Goal: Browse casually: Explore the website without a specific task or goal

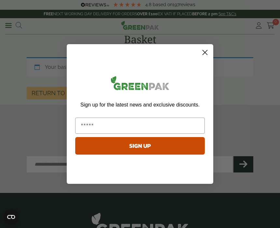
click at [201, 52] on circle "Close dialog" at bounding box center [204, 52] width 11 height 11
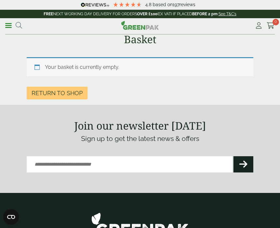
click at [74, 92] on link "Return to shop" at bounding box center [57, 93] width 61 height 13
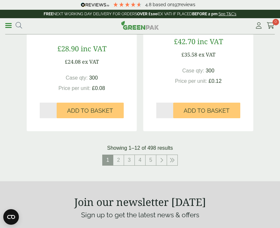
scroll to position [1227, 0]
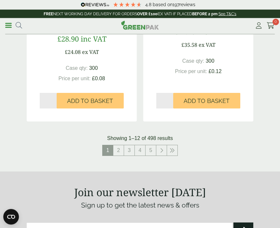
click at [116, 149] on link "2" at bounding box center [118, 151] width 10 height 10
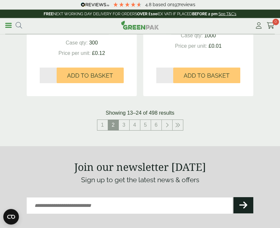
scroll to position [1251, 0]
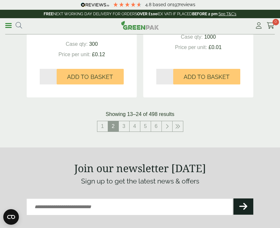
click at [178, 124] on icon at bounding box center [177, 126] width 5 height 5
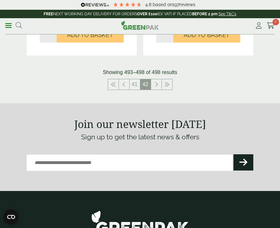
scroll to position [660, 0]
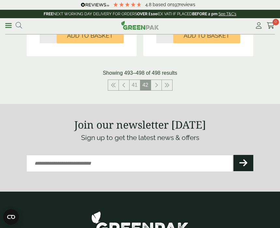
click at [123, 85] on icon at bounding box center [123, 85] width 3 height 5
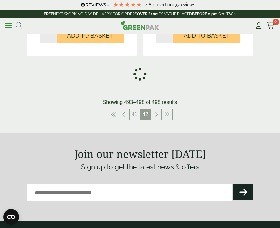
click at [111, 114] on icon at bounding box center [113, 114] width 5 height 5
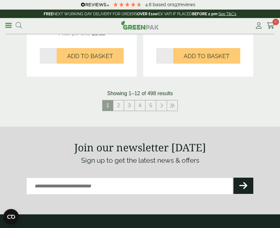
scroll to position [1268, 0]
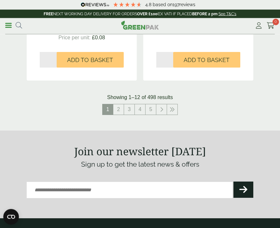
click at [137, 111] on link "4" at bounding box center [140, 110] width 10 height 10
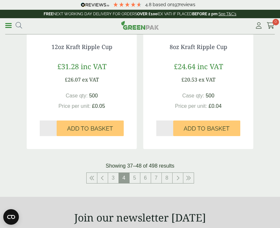
scroll to position [1221, 0]
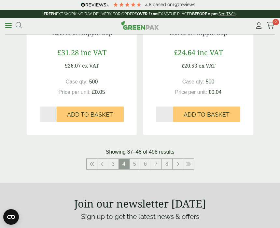
click at [132, 163] on link "5" at bounding box center [134, 164] width 10 height 10
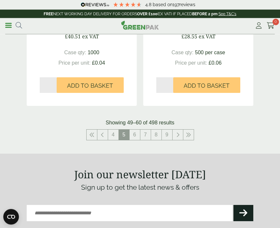
scroll to position [1234, 0]
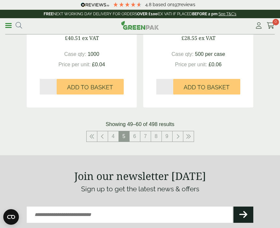
click at [132, 136] on link "6" at bounding box center [134, 136] width 10 height 10
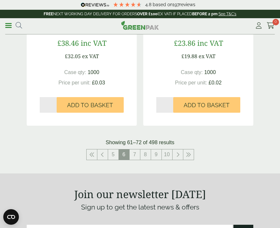
scroll to position [1258, 0]
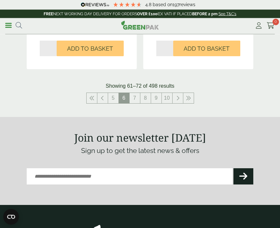
click at [132, 98] on link "7" at bounding box center [134, 98] width 10 height 10
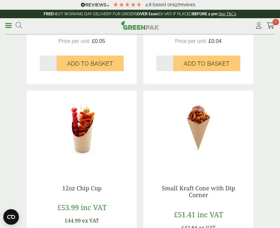
scroll to position [266, 0]
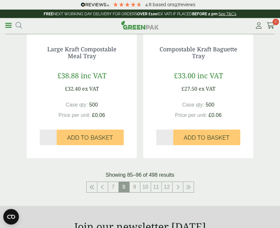
scroll to position [1196, 0]
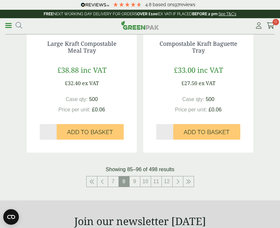
click at [135, 178] on link "9" at bounding box center [134, 182] width 10 height 10
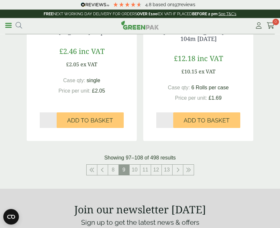
scroll to position [1208, 0]
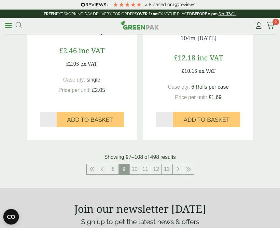
click at [133, 168] on link "10" at bounding box center [134, 169] width 10 height 10
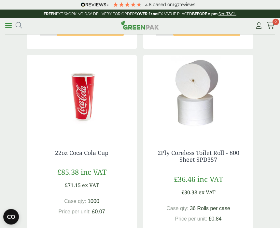
scroll to position [456, 0]
